Goal: Transaction & Acquisition: Purchase product/service

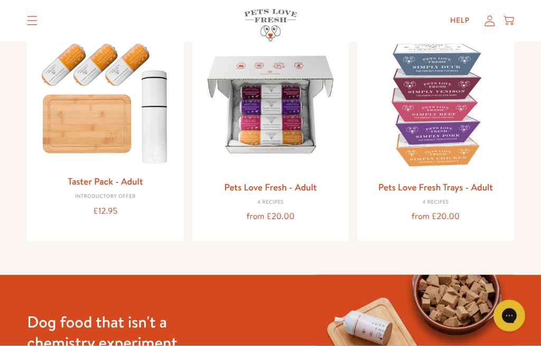
scroll to position [135, 0]
click at [280, 124] on img at bounding box center [271, 104] width 140 height 140
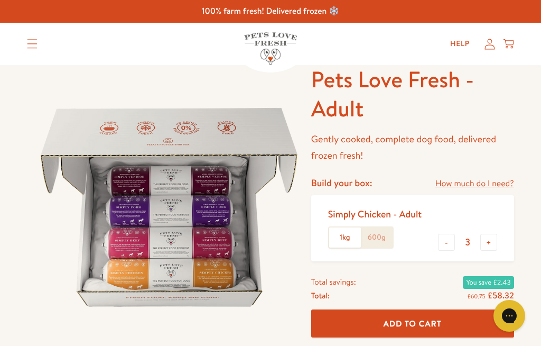
click at [449, 246] on button "-" at bounding box center [446, 242] width 17 height 17
type input "2"
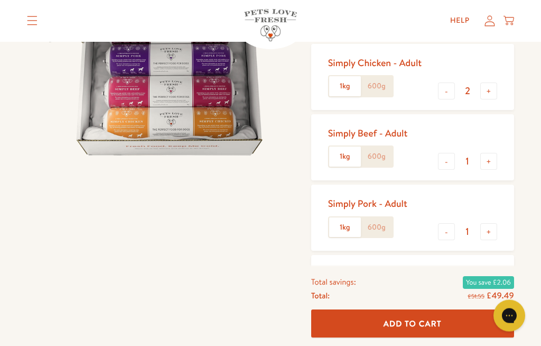
scroll to position [152, 0]
click at [509, 164] on div "Simply Beef - Adult 1kg 600g - 1 +" at bounding box center [412, 147] width 203 height 66
click at [446, 166] on button "-" at bounding box center [446, 160] width 17 height 17
type input "0"
click at [495, 232] on button "+" at bounding box center [489, 231] width 17 height 17
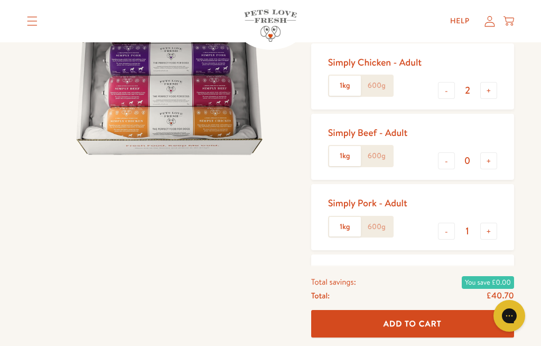
type input "2"
click at [450, 302] on button "-" at bounding box center [446, 301] width 17 height 17
type input "0"
click at [436, 329] on span "Add To Cart" at bounding box center [413, 323] width 58 height 11
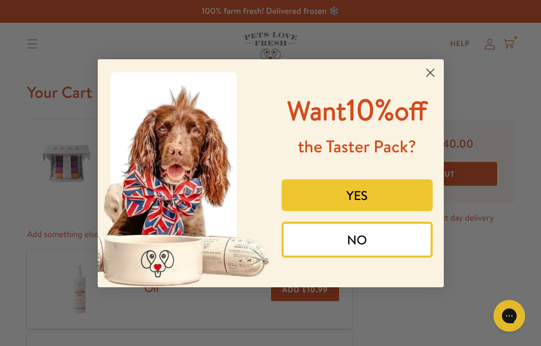
click at [429, 63] on circle "Close dialog" at bounding box center [429, 71] width 17 height 17
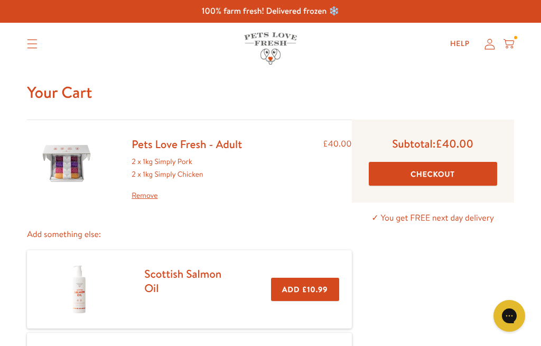
click at [475, 173] on button "Checkout" at bounding box center [433, 174] width 128 height 24
